Goal: Information Seeking & Learning: Learn about a topic

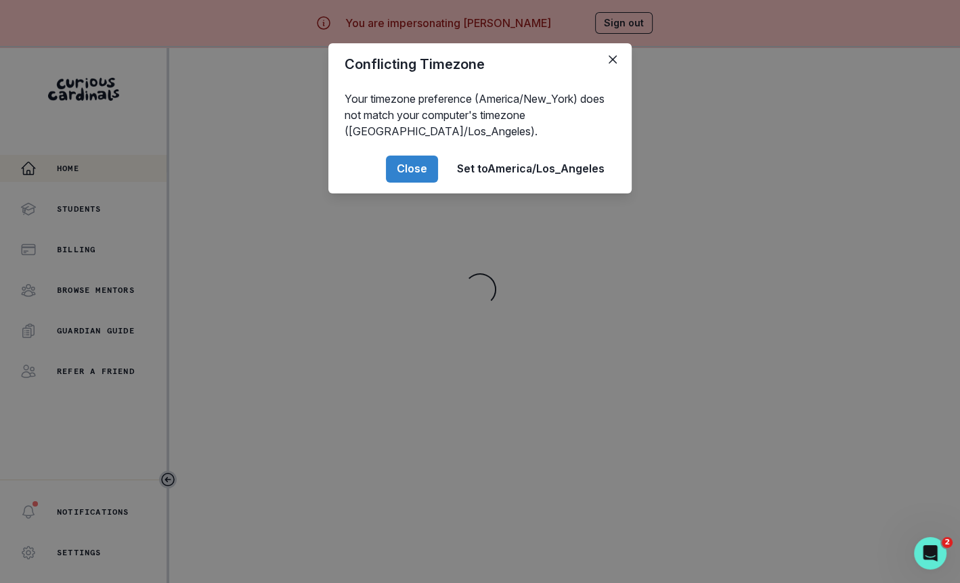
click at [311, 457] on div "Conflicting Timezone Your timezone preference (America/New_York) does not match…" at bounding box center [480, 291] width 960 height 583
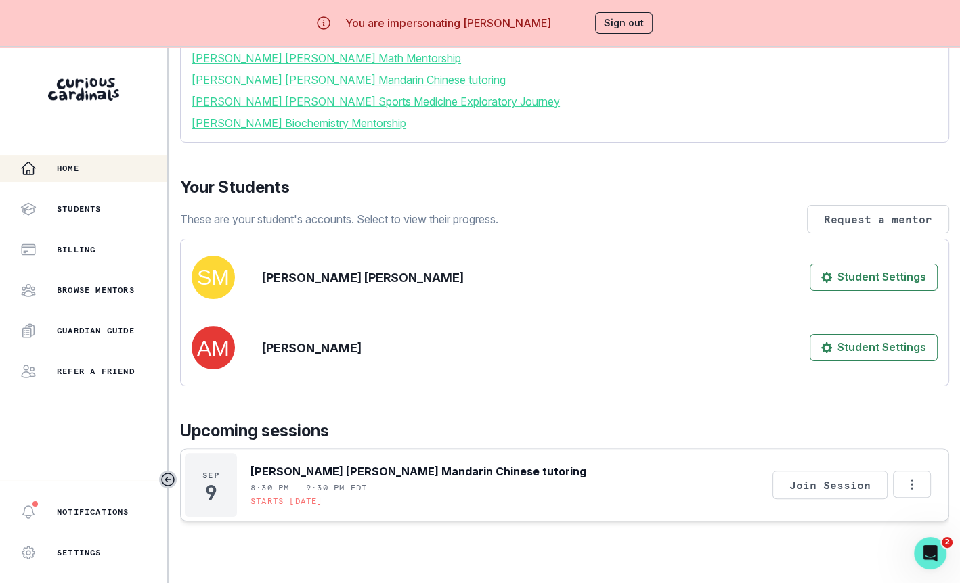
scroll to position [185, 0]
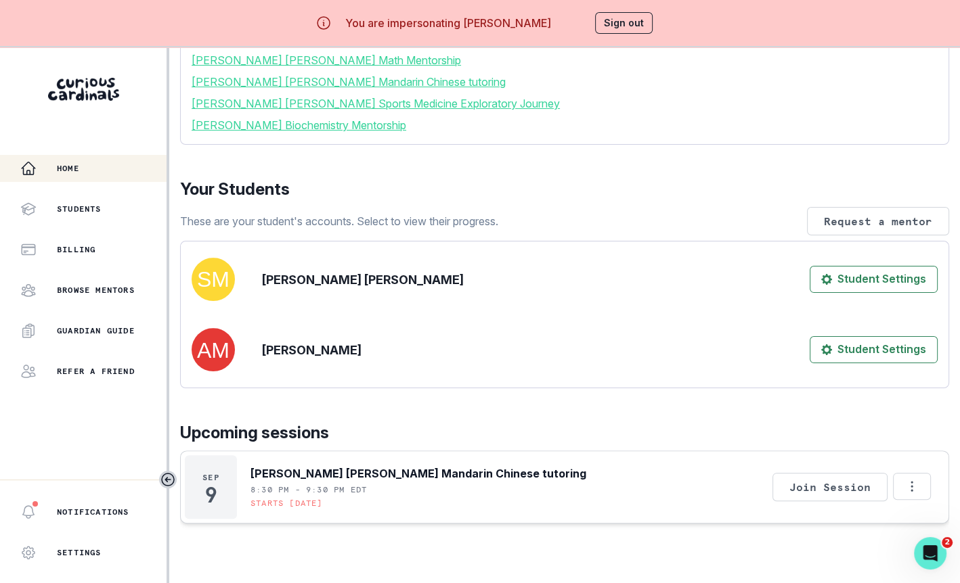
click at [351, 112] on link "[PERSON_NAME] [PERSON_NAME] Sports Medicine Exploratory Journey" at bounding box center [565, 103] width 746 height 16
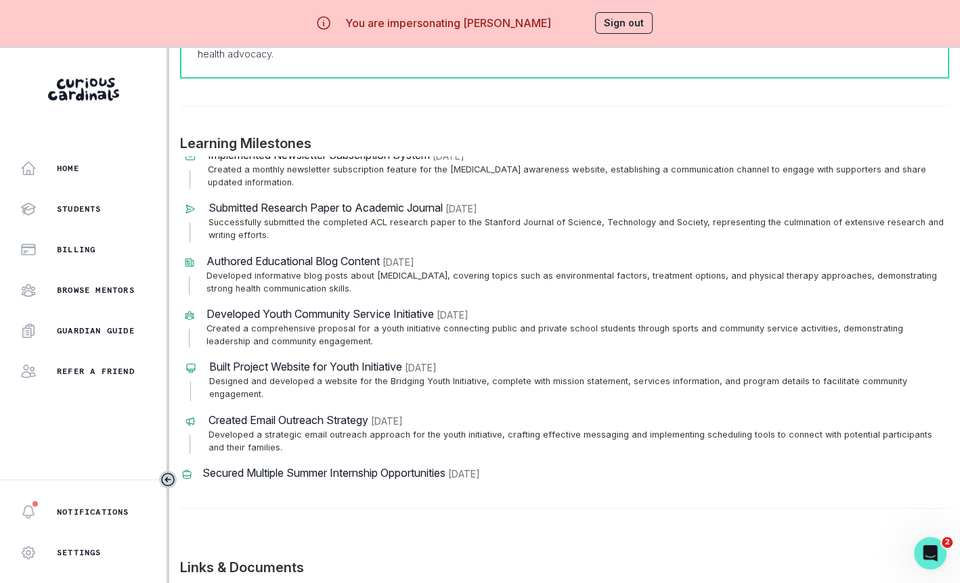
scroll to position [669, 0]
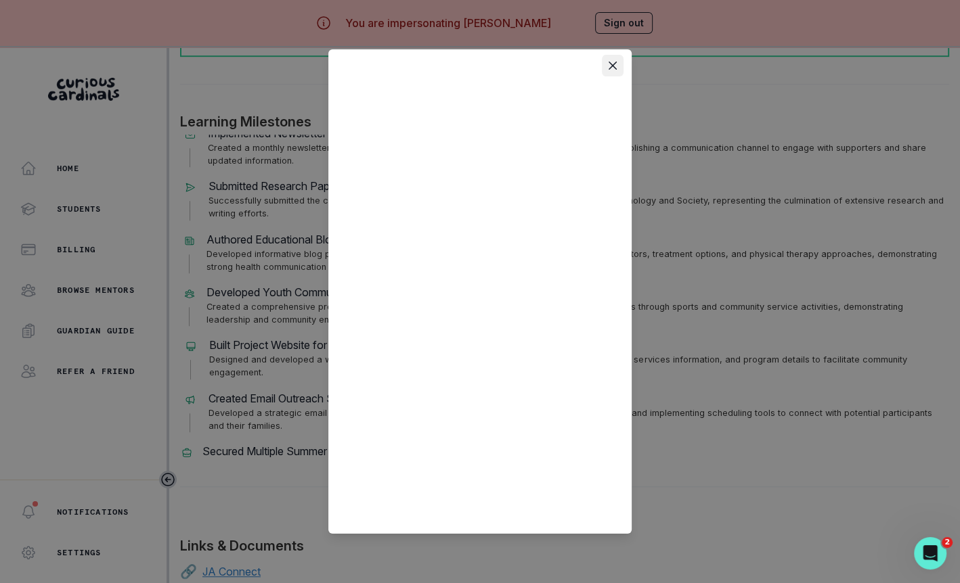
click at [610, 67] on icon "Close" at bounding box center [612, 66] width 8 height 8
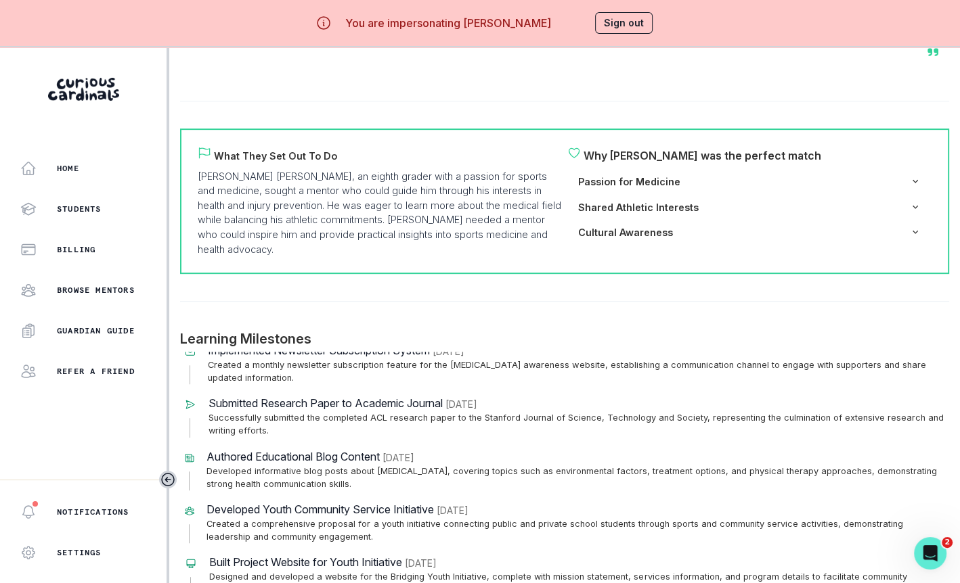
scroll to position [0, 0]
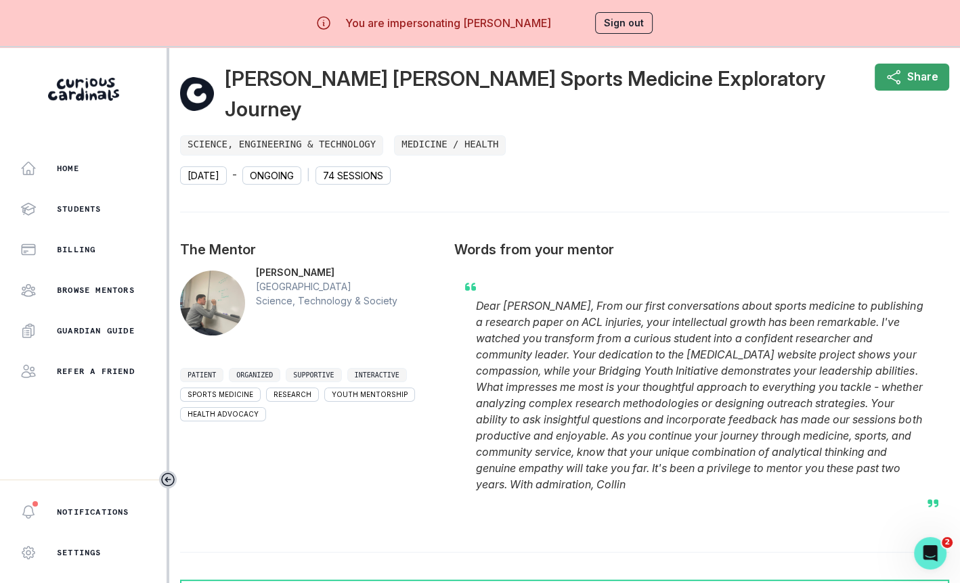
click at [623, 20] on button "Sign out" at bounding box center [624, 23] width 58 height 22
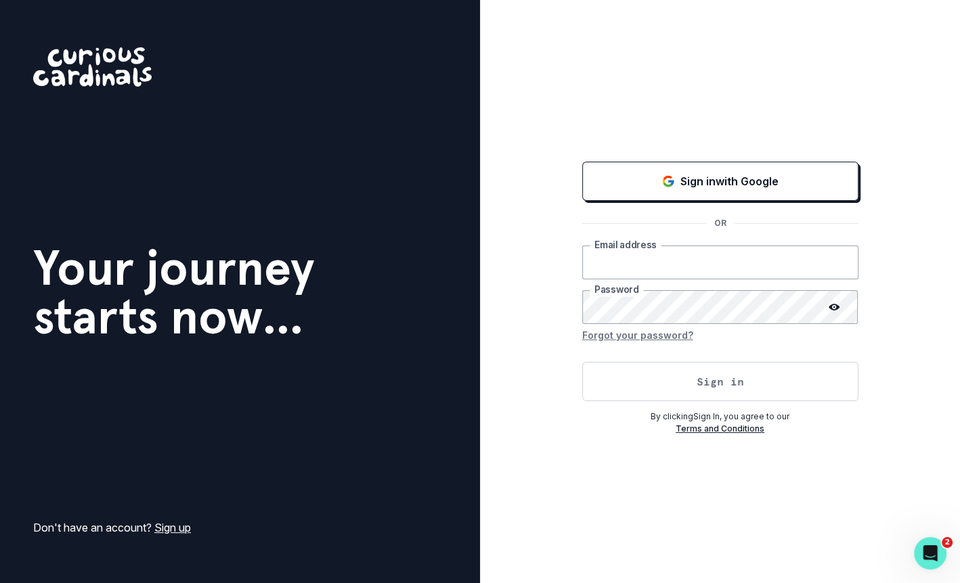
type input "[EMAIL_ADDRESS][DOMAIN_NAME]"
click at [642, 387] on button "Sign in" at bounding box center [720, 381] width 276 height 39
